Goal: Information Seeking & Learning: Learn about a topic

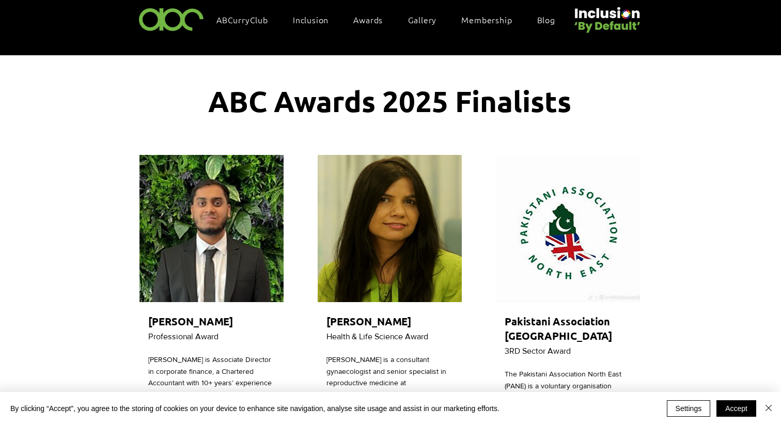
scroll to position [0, 1]
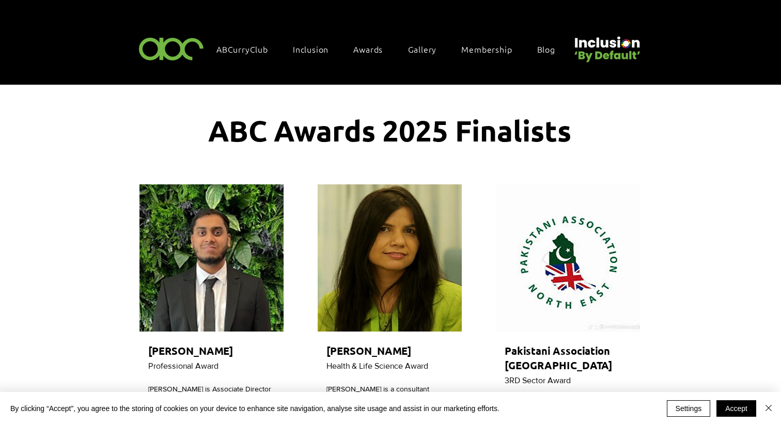
click at [163, 50] on img at bounding box center [171, 48] width 71 height 30
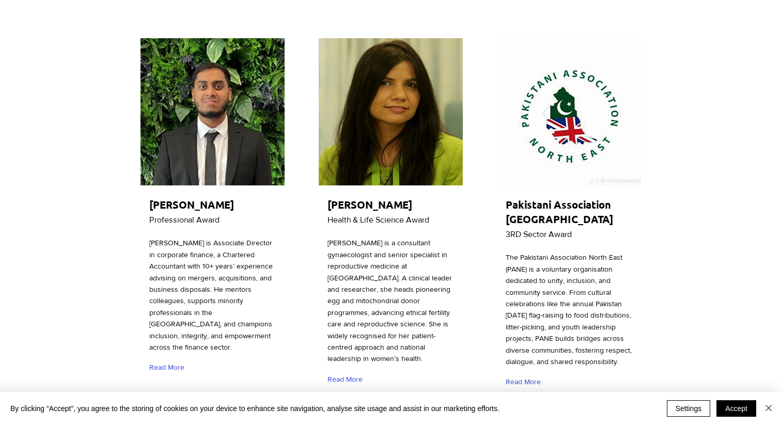
scroll to position [158, 0]
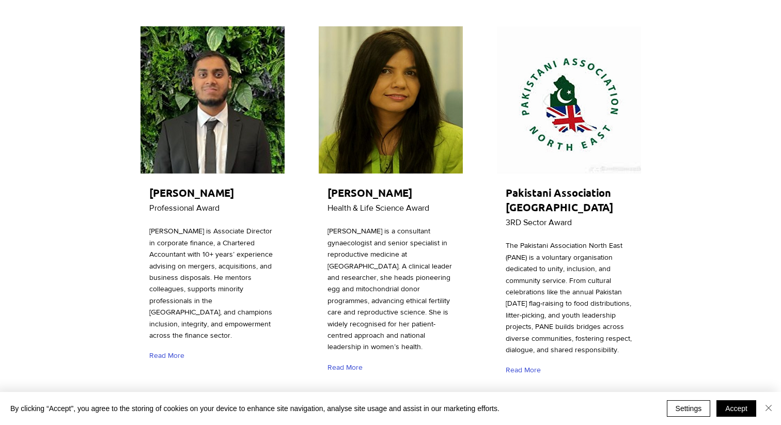
click at [768, 405] on img "Close" at bounding box center [768, 408] width 12 height 12
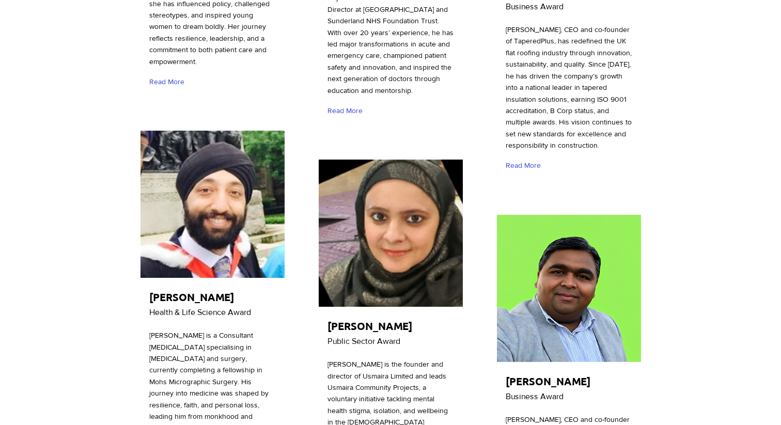
scroll to position [2825, 0]
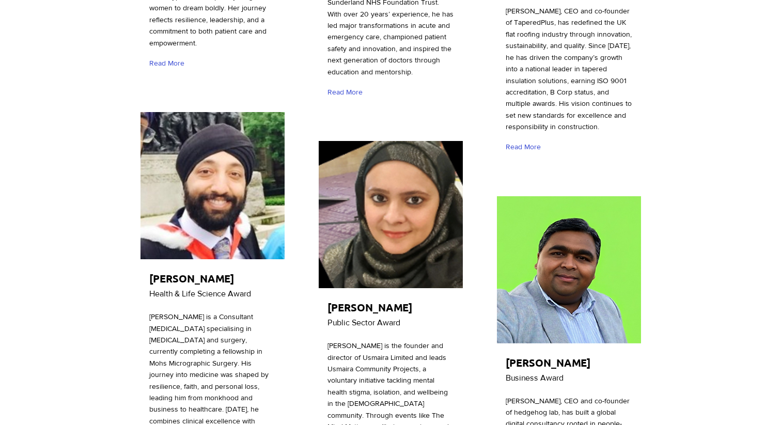
click at [165, 272] on span "[PERSON_NAME]" at bounding box center [191, 278] width 85 height 13
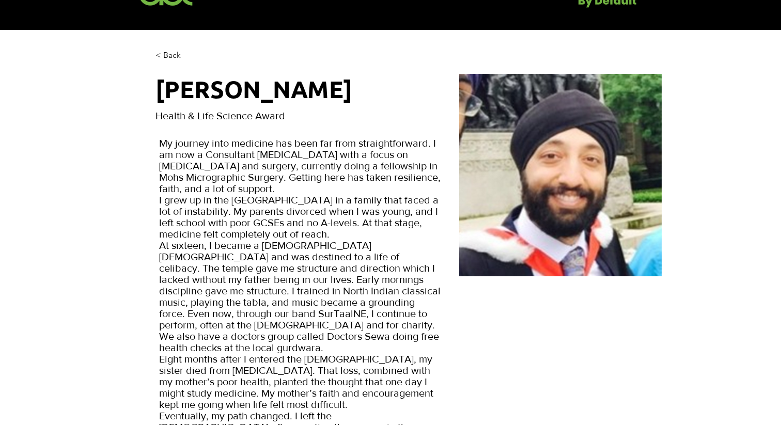
scroll to position [0, 1]
